Goal: Transaction & Acquisition: Download file/media

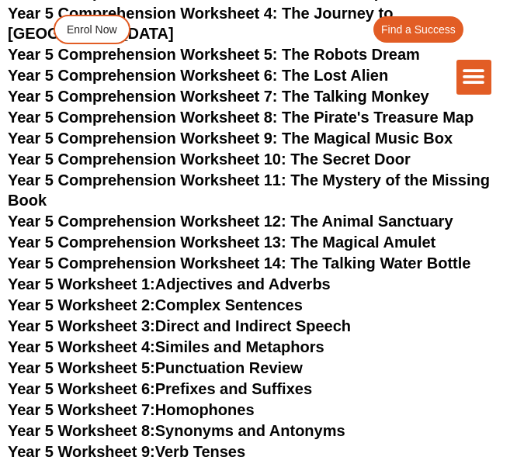
scroll to position [7020, 0]
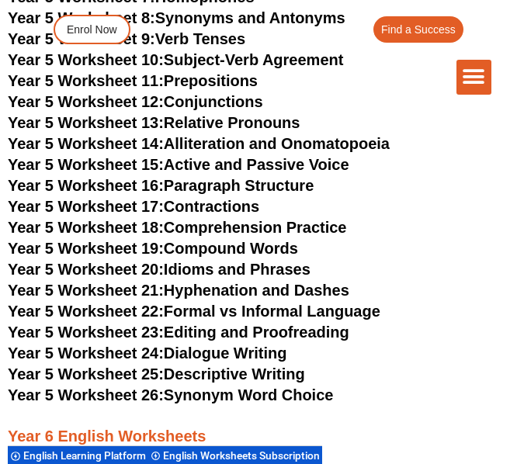
scroll to position [6836, 0]
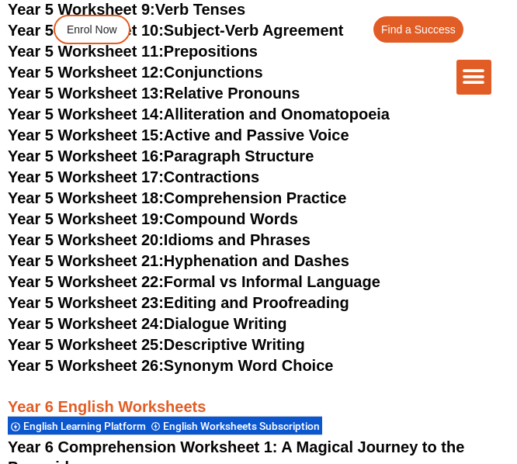
click at [184, 357] on link "Year 5 Worksheet 26: Synonym Word Choice" at bounding box center [170, 365] width 325 height 17
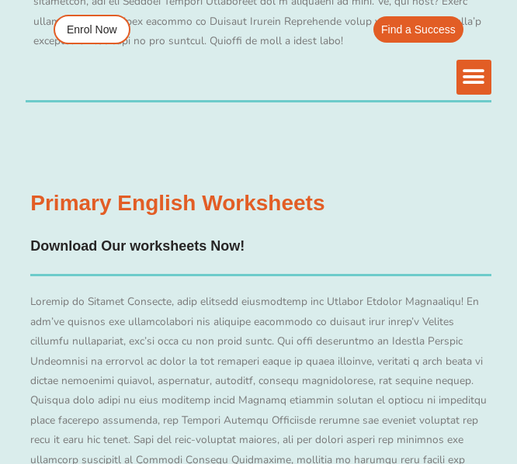
scroll to position [6807, 0]
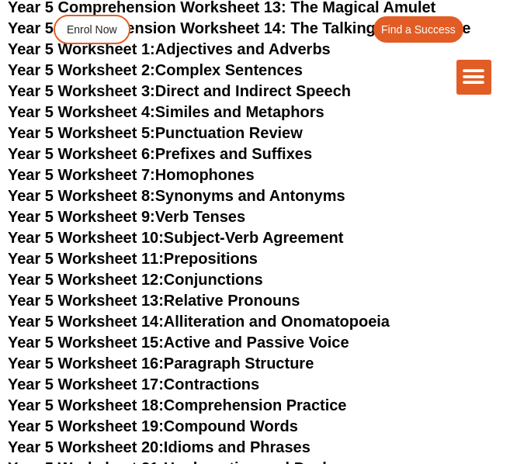
scroll to position [6595, 0]
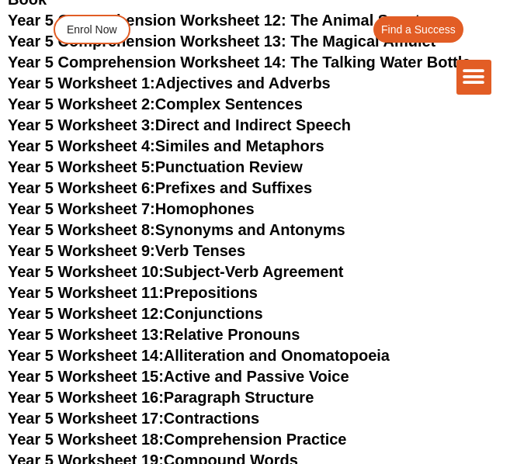
click at [183, 326] on link "Year 5 Worksheet 13: Relative Pronouns" at bounding box center [154, 334] width 292 height 17
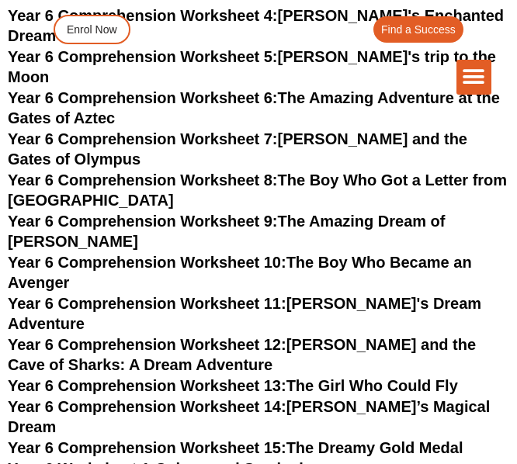
scroll to position [7423, 0]
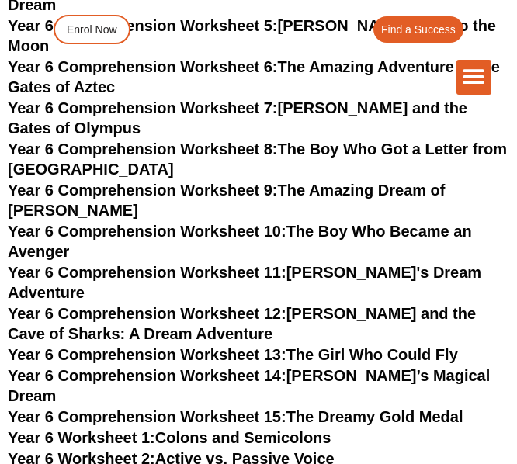
click at [327, 9] on div "AU NZ SG AU NZ SG Enrol Now Find a Success" at bounding box center [258, 23] width 465 height 41
click at [311, 5] on div "AU NZ SG AU NZ SG Enrol Now Find a Success" at bounding box center [258, 23] width 465 height 41
click at [294, 71] on div "The Difference Personalised Program Inspirational Tutors Motivational Learning …" at bounding box center [258, 77] width 465 height 35
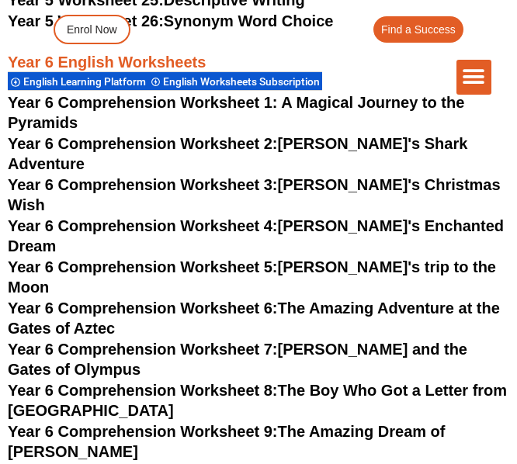
scroll to position [7216, 0]
